Goal: Task Accomplishment & Management: Manage account settings

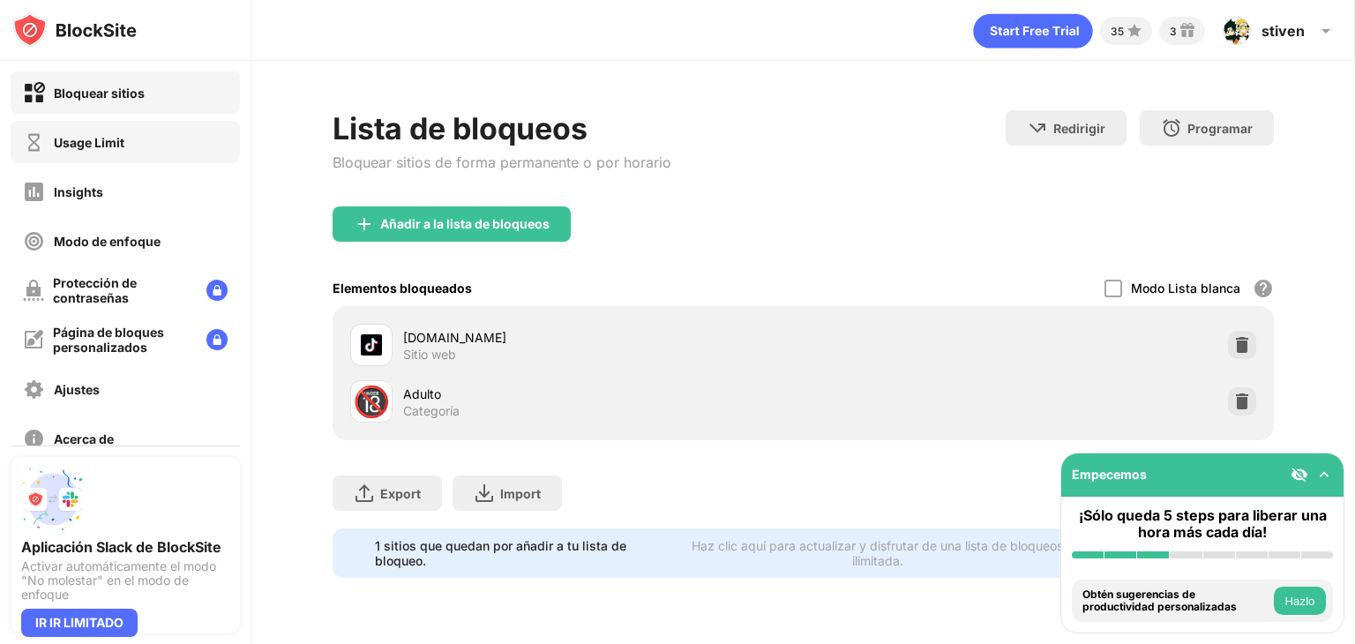
click at [117, 135] on div "Usage Limit" at bounding box center [89, 142] width 71 height 15
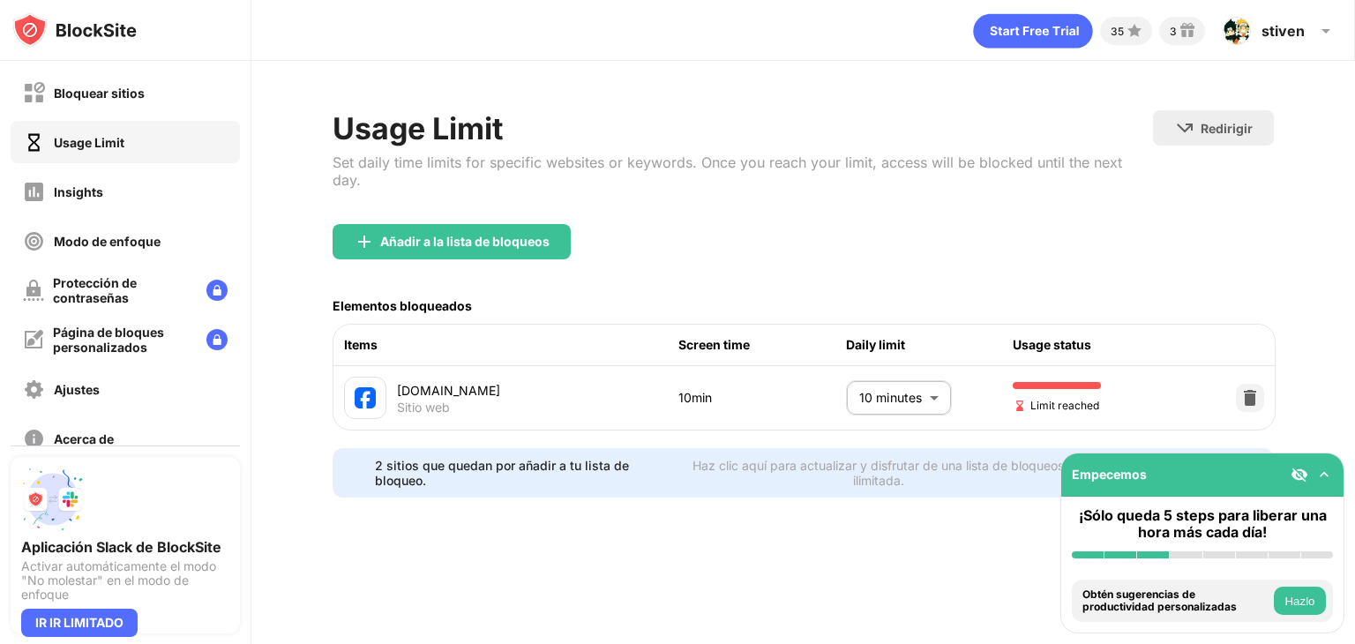
click at [935, 380] on body "Bloquear sitios Usage Limit Insights Modo de enfoque Protección de contraseñas …" at bounding box center [677, 322] width 1355 height 644
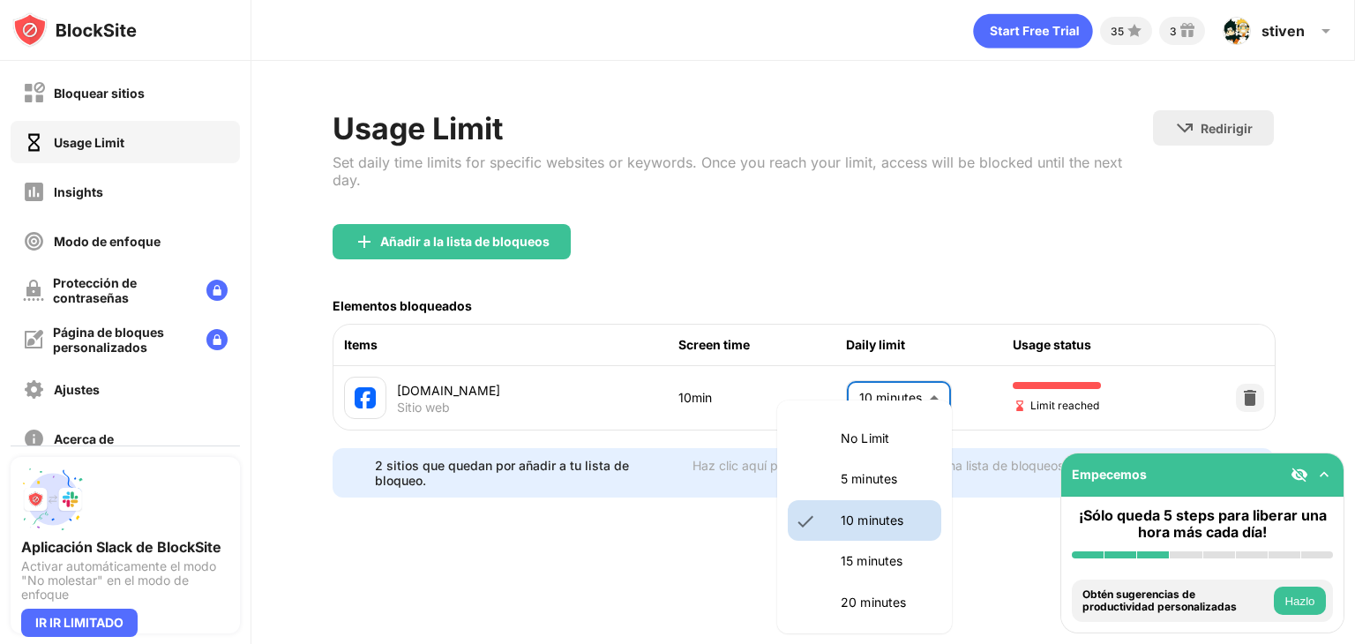
click at [869, 479] on p "5 minutes" at bounding box center [886, 478] width 90 height 19
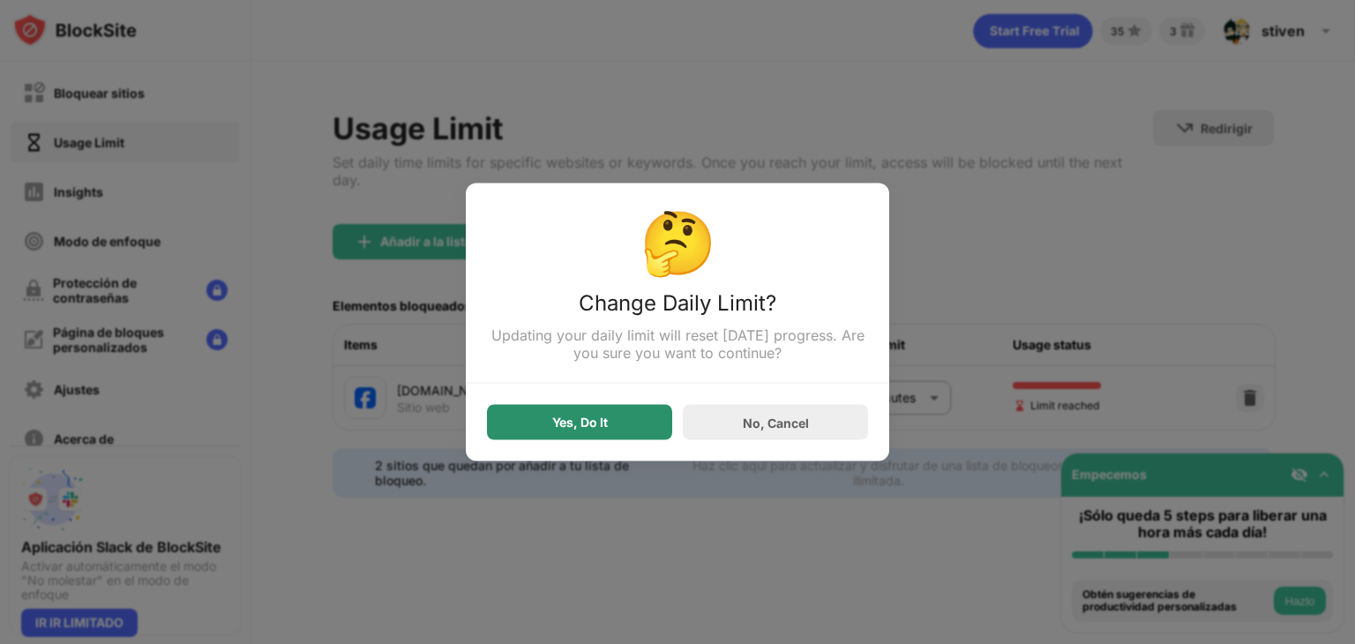
click at [635, 427] on div "Yes, Do It" at bounding box center [579, 422] width 185 height 35
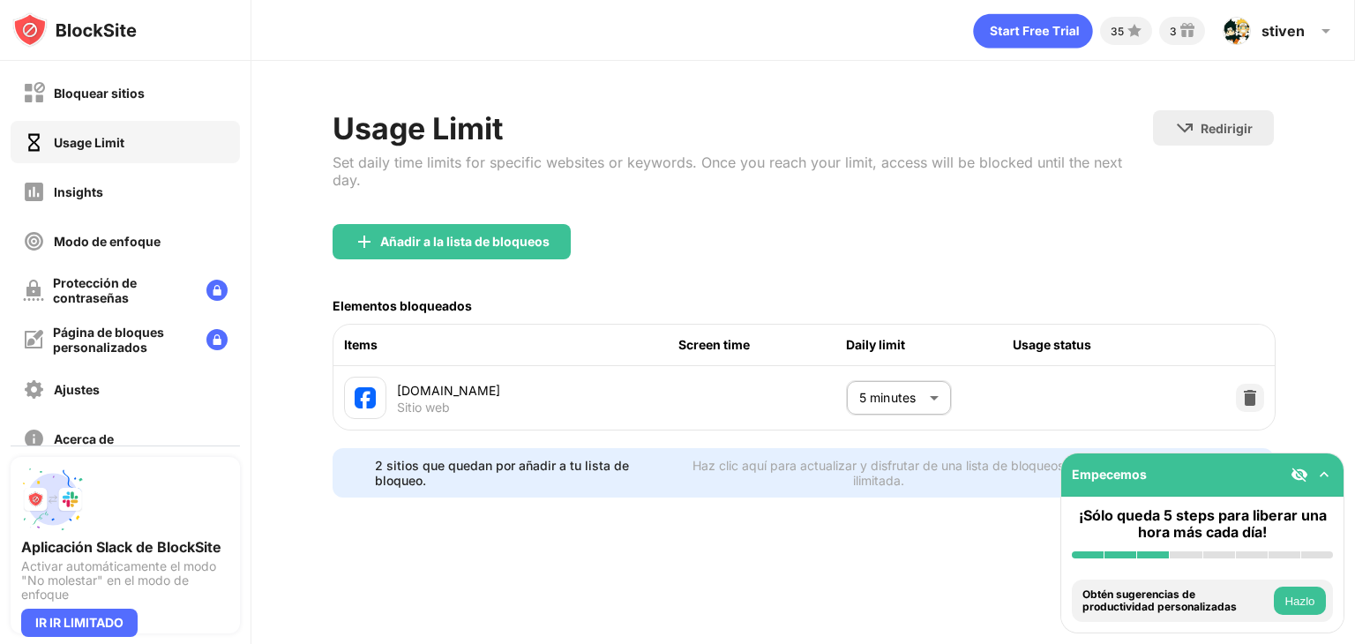
click at [926, 379] on body "Bloquear sitios Usage Limit Insights Modo de enfoque Protección de contraseñas …" at bounding box center [677, 322] width 1355 height 644
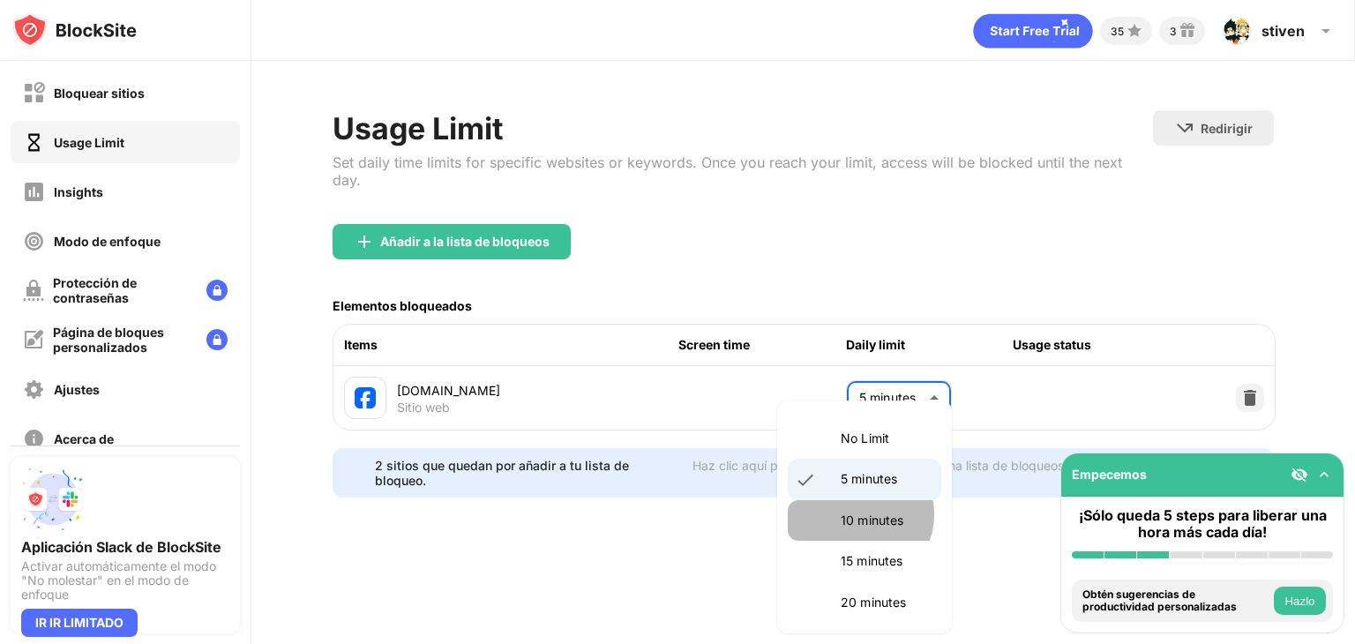
click at [858, 514] on p "10 minutes" at bounding box center [886, 520] width 90 height 19
type input "**"
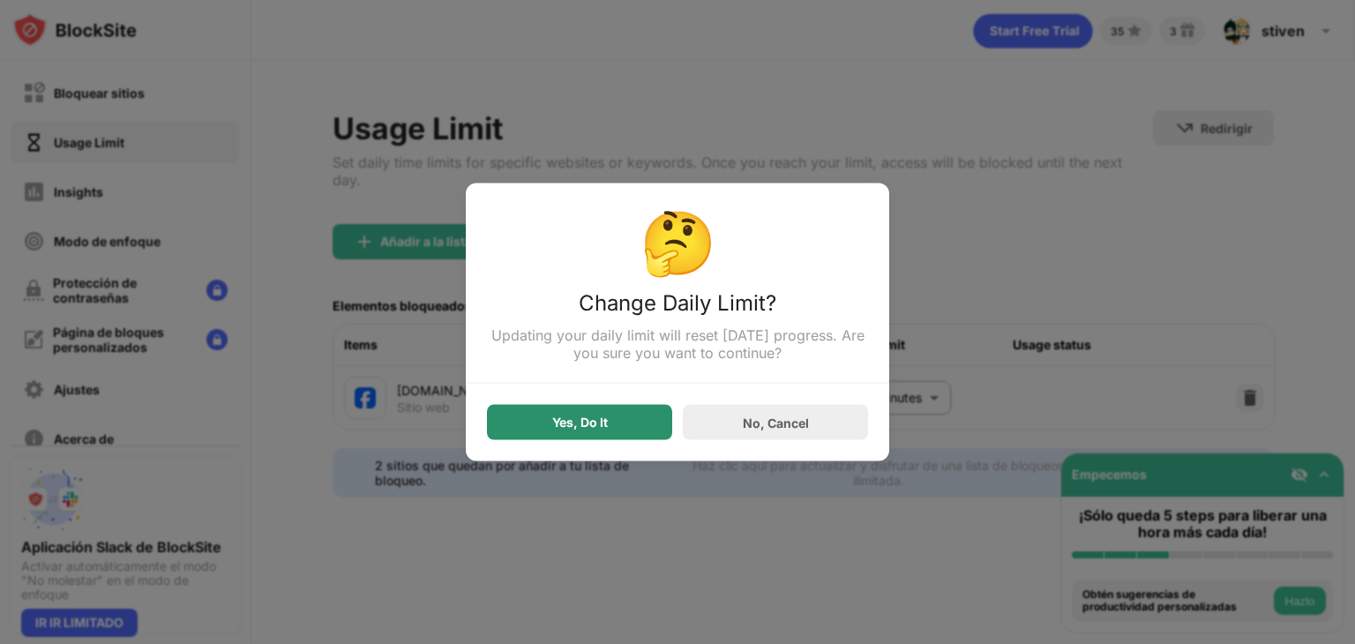
click at [604, 417] on div "Yes, Do It" at bounding box center [580, 423] width 56 height 14
